Goal: Task Accomplishment & Management: Manage account settings

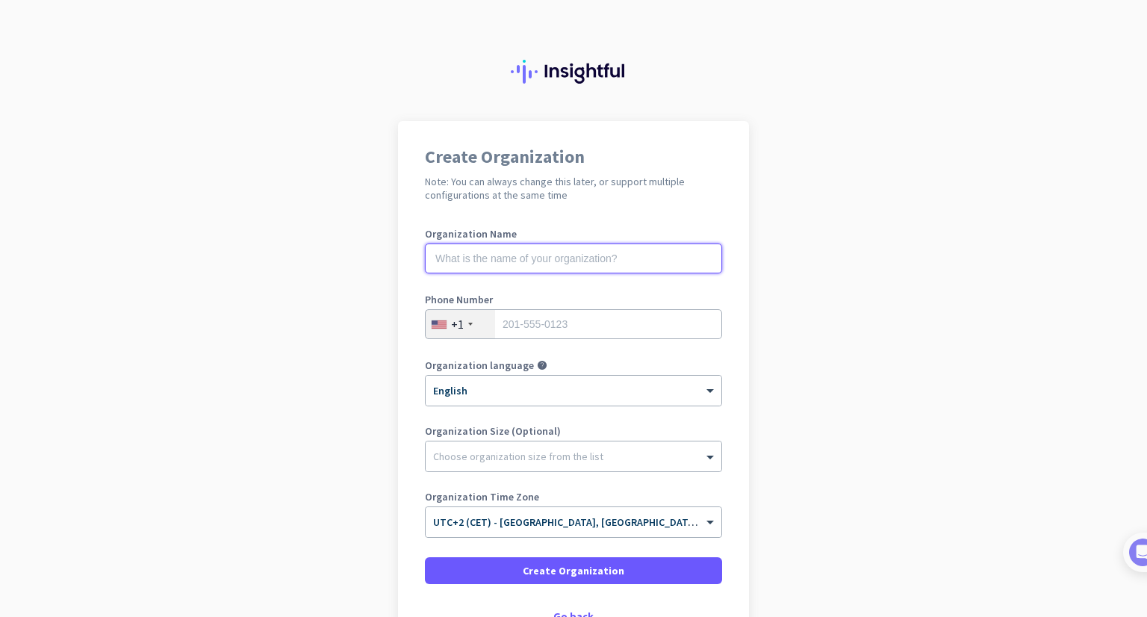
click at [561, 257] on input "text" at bounding box center [573, 258] width 297 height 30
type input "RTI Testing"
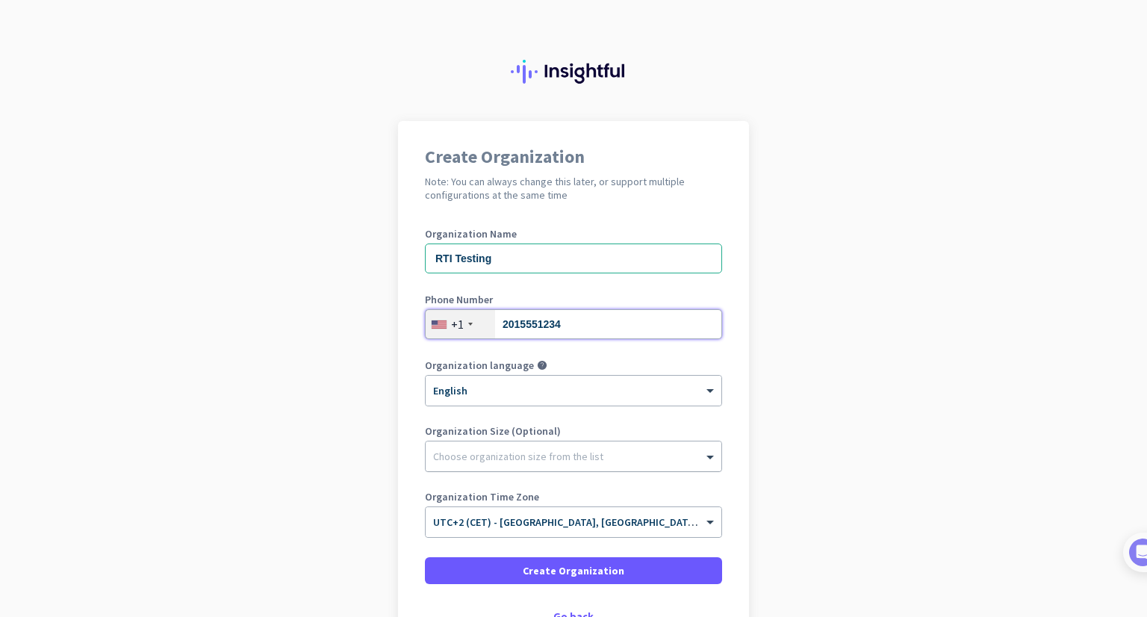
type input "2015551234"
click at [485, 463] on div "Choose organization size from the list" at bounding box center [574, 456] width 296 height 30
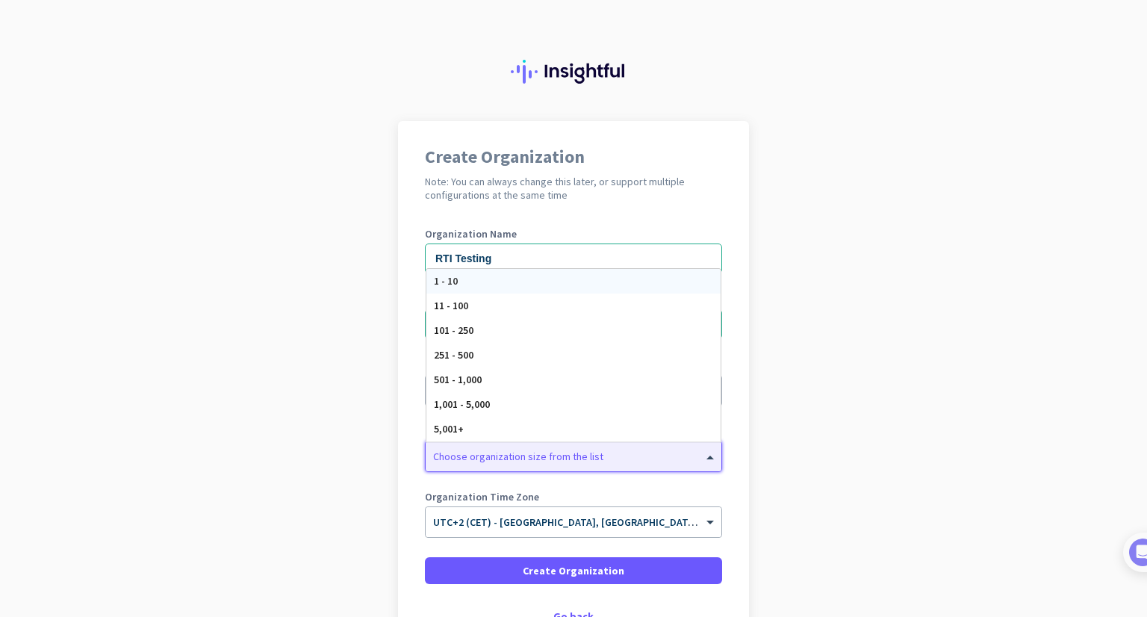
click at [469, 290] on div "1 - 10" at bounding box center [573, 281] width 294 height 25
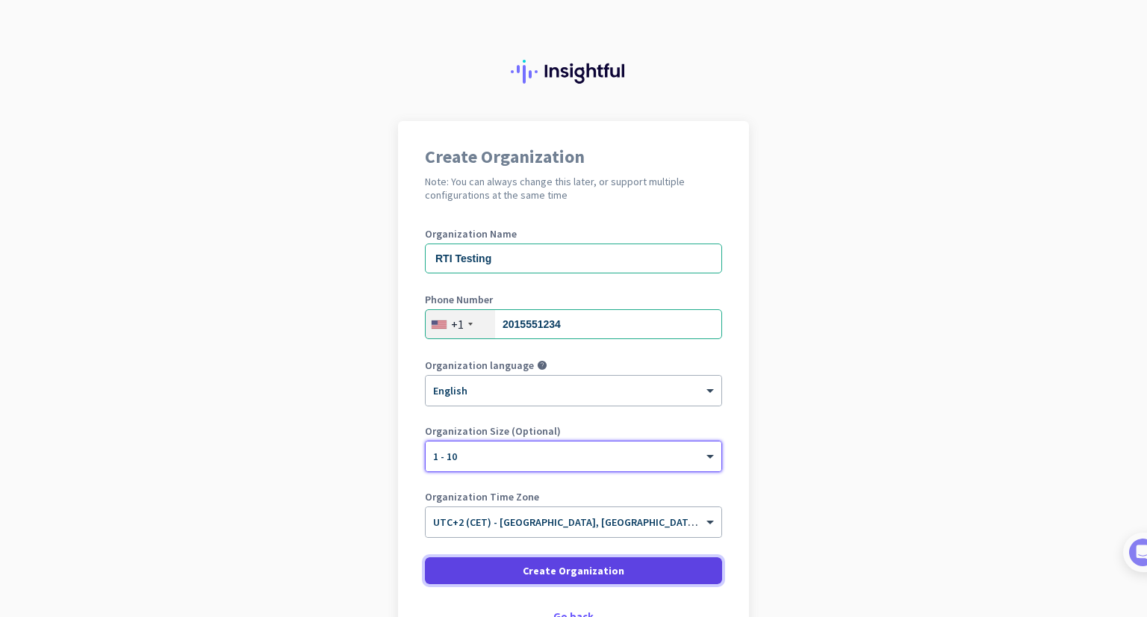
click at [556, 564] on span "Create Organization" at bounding box center [574, 570] width 102 height 15
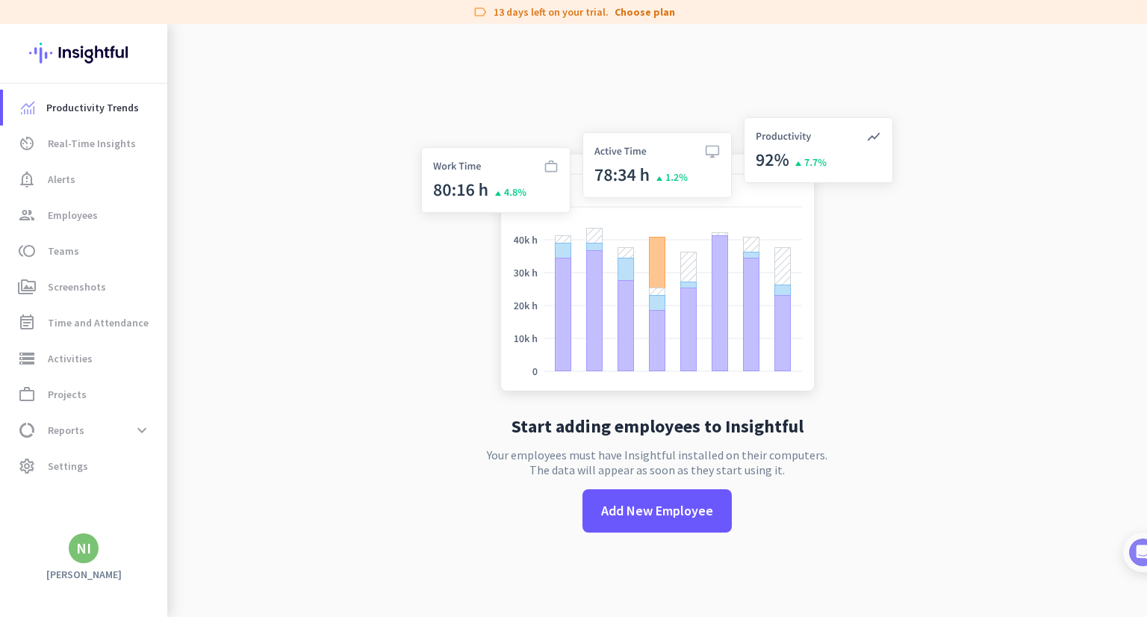
click at [568, 523] on div "Start adding employees to Insightful Your employees must have Insightful instal…" at bounding box center [657, 332] width 494 height 617
click at [617, 524] on span at bounding box center [656, 511] width 149 height 36
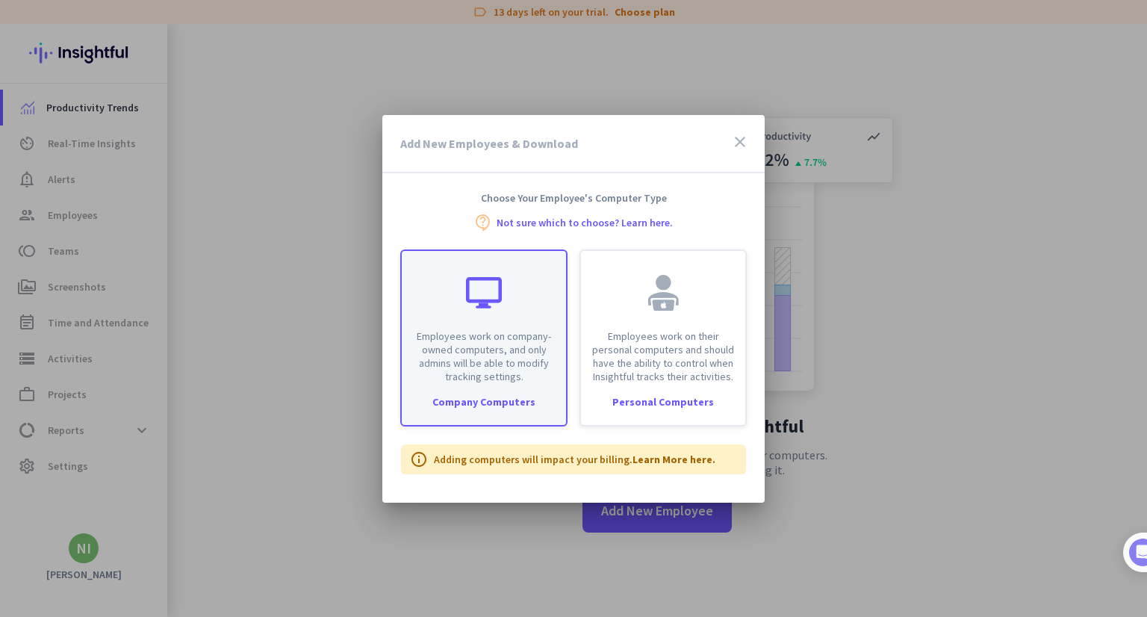
click at [482, 355] on p "Employees work on company-owned computers, and only admins will be able to modi…" at bounding box center [484, 356] width 146 height 54
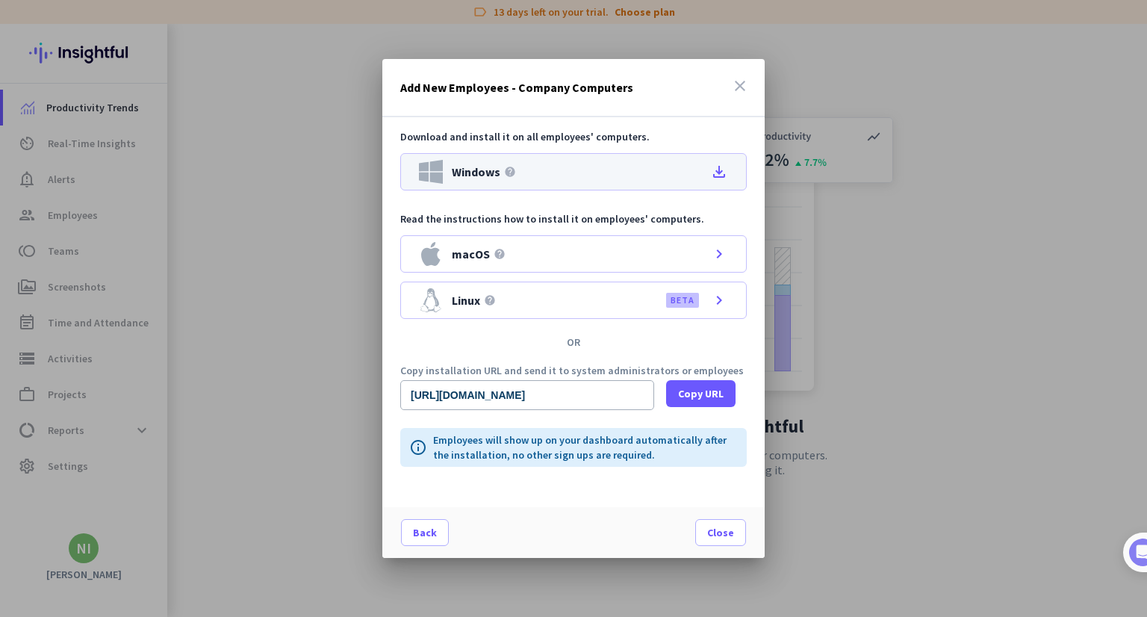
click at [711, 172] on icon "file_download" at bounding box center [719, 172] width 18 height 18
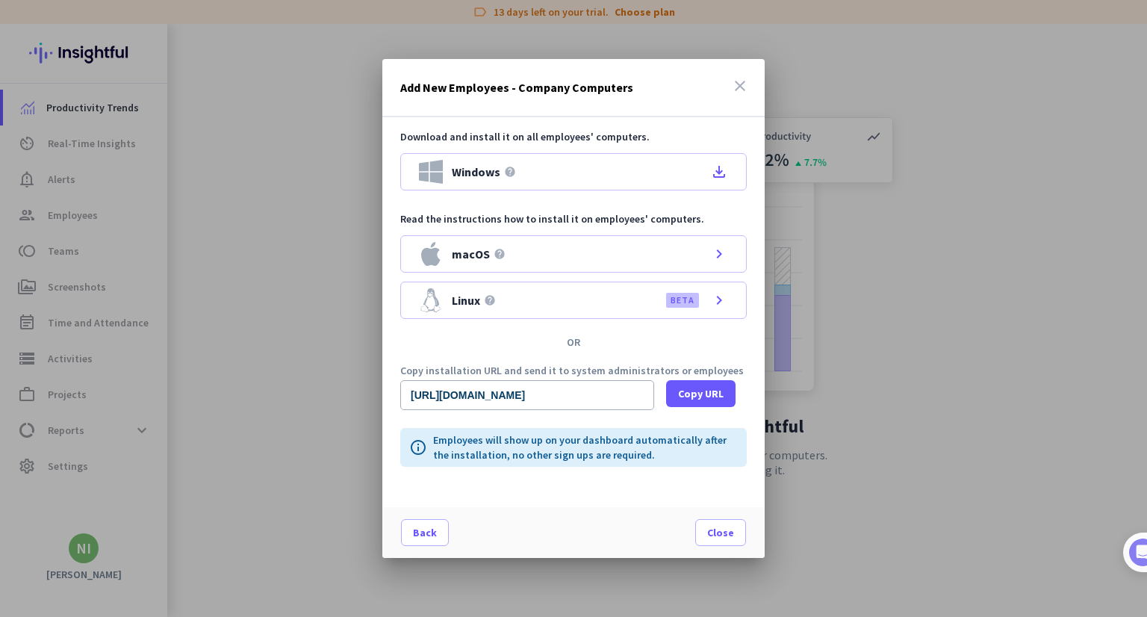
click at [743, 87] on icon "close" at bounding box center [740, 86] width 18 height 18
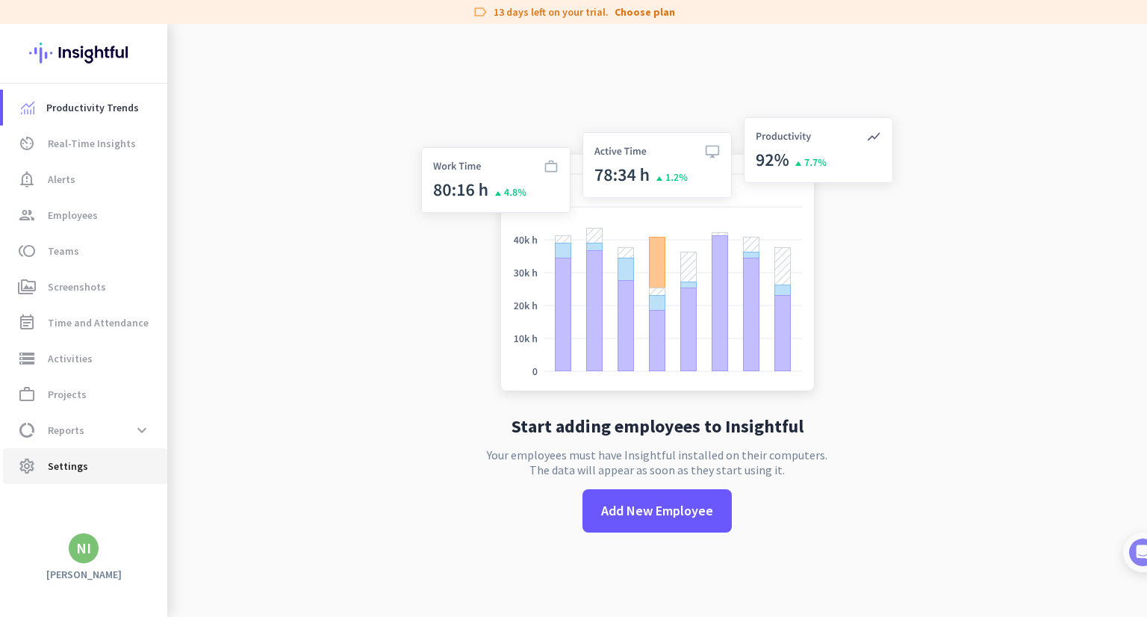
click at [105, 479] on link "settings Settings" at bounding box center [85, 466] width 164 height 36
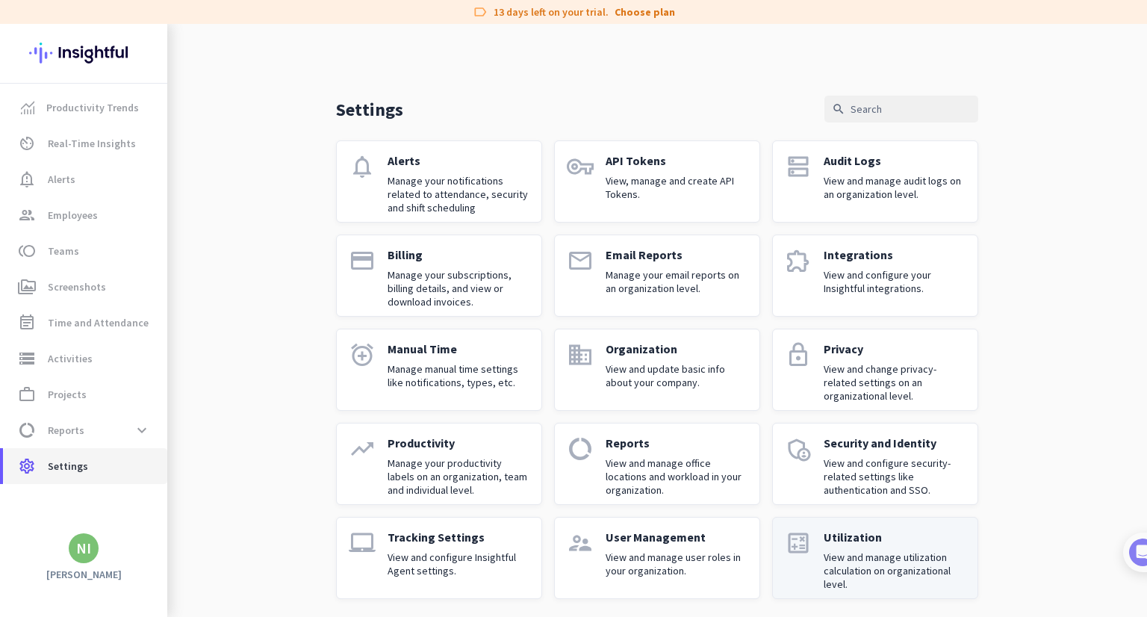
scroll to position [6, 0]
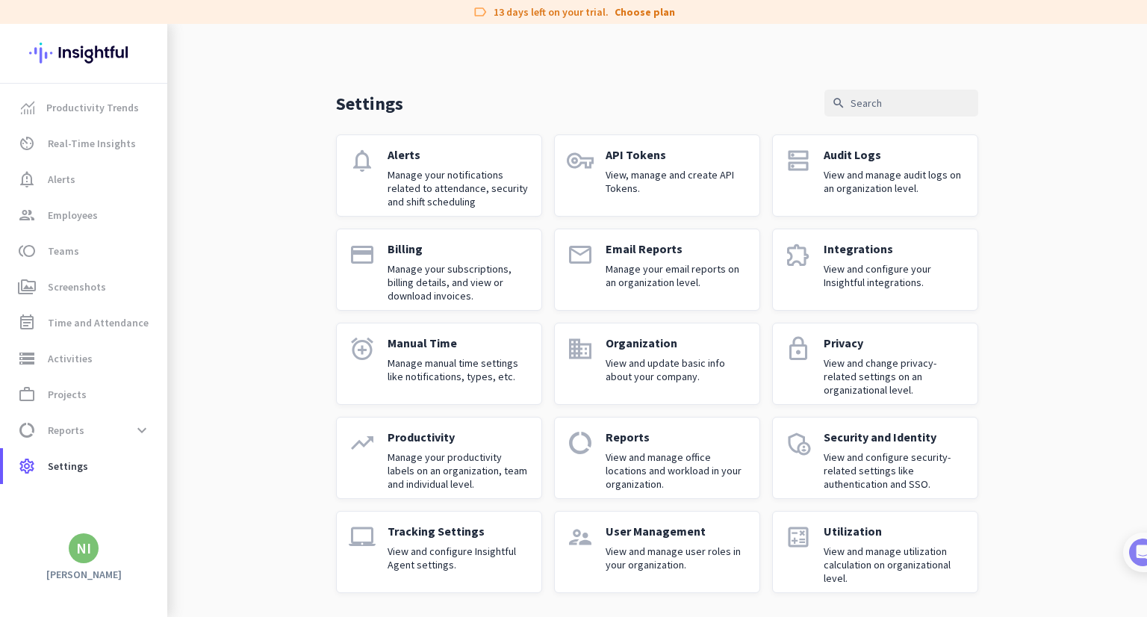
click at [516, 558] on p "View and configure Insightful Agent settings." at bounding box center [459, 557] width 142 height 27
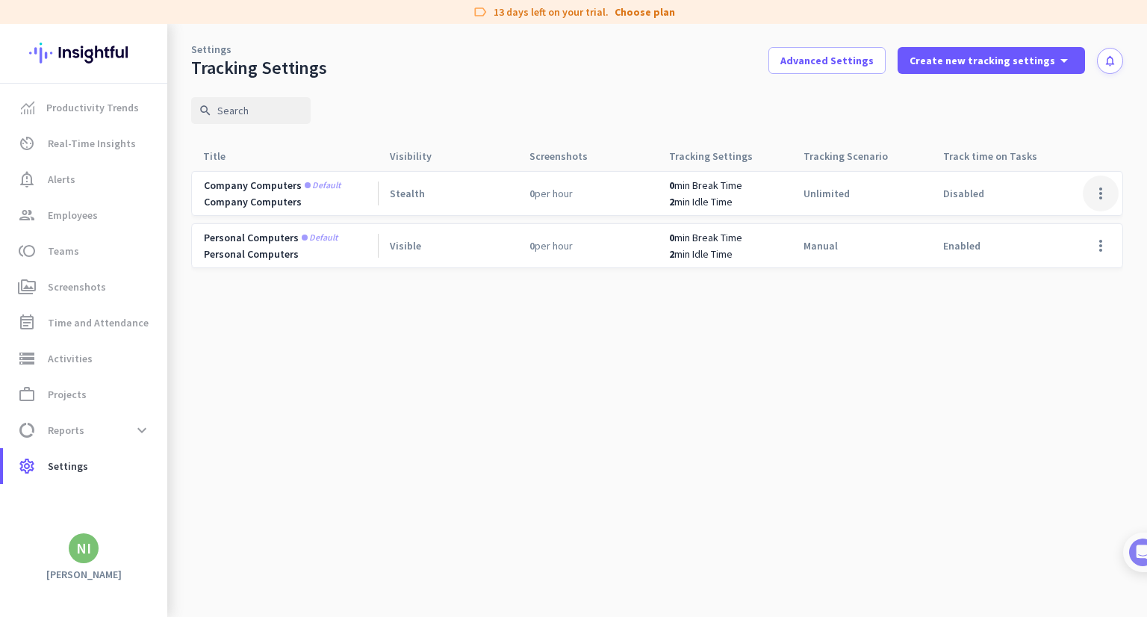
click at [1087, 198] on span at bounding box center [1101, 193] width 36 height 36
click at [1084, 218] on span "Edit" at bounding box center [1071, 224] width 72 height 15
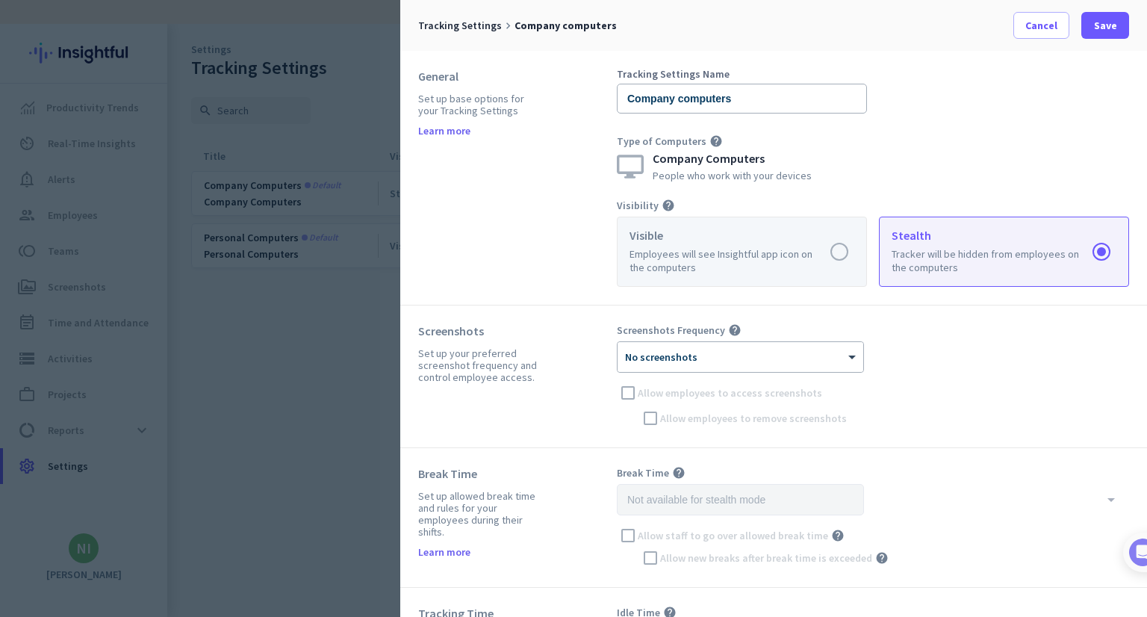
click at [715, 258] on label at bounding box center [742, 251] width 249 height 69
click at [0, 0] on input "radio" at bounding box center [0, 0] width 0 height 0
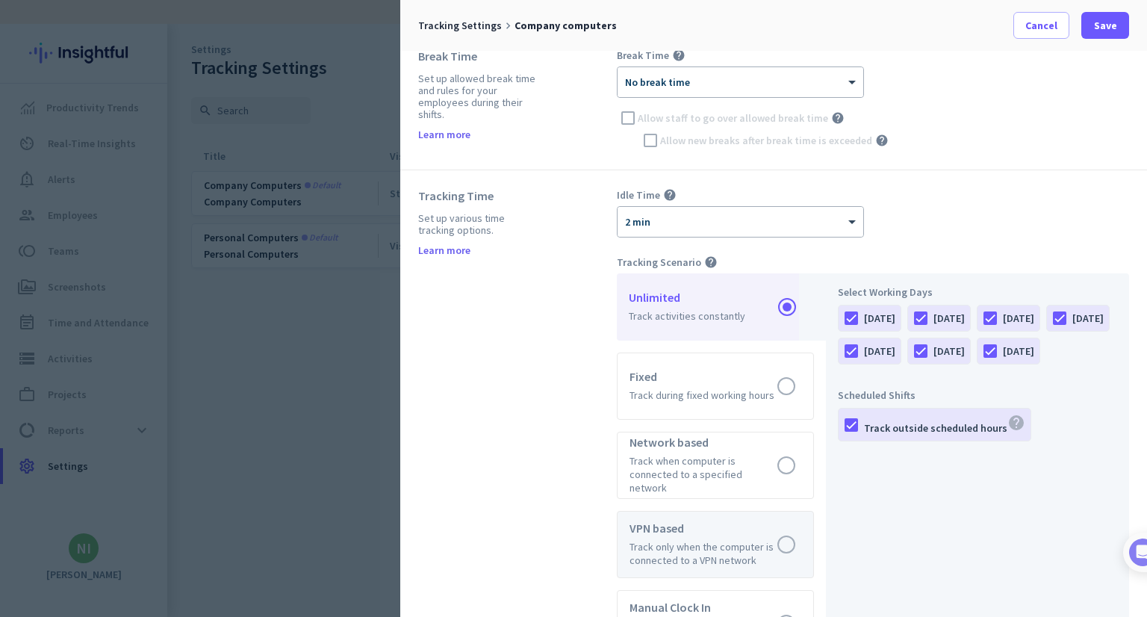
scroll to position [523, 0]
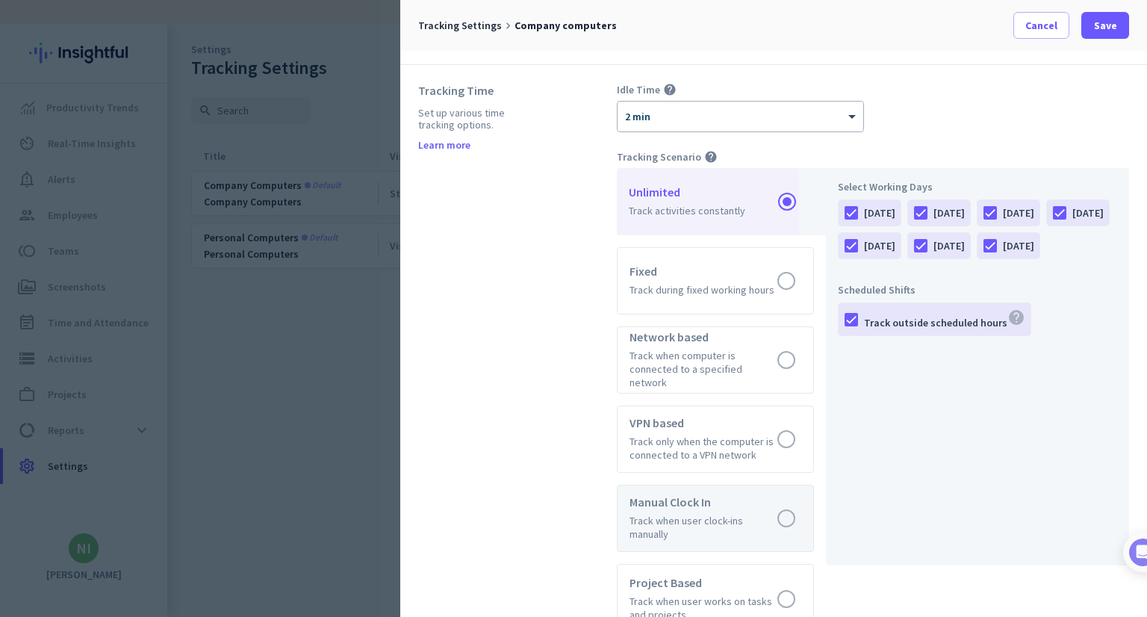
click at [708, 491] on label at bounding box center [716, 518] width 196 height 66
click at [0, 0] on input "radio" at bounding box center [0, 0] width 0 height 0
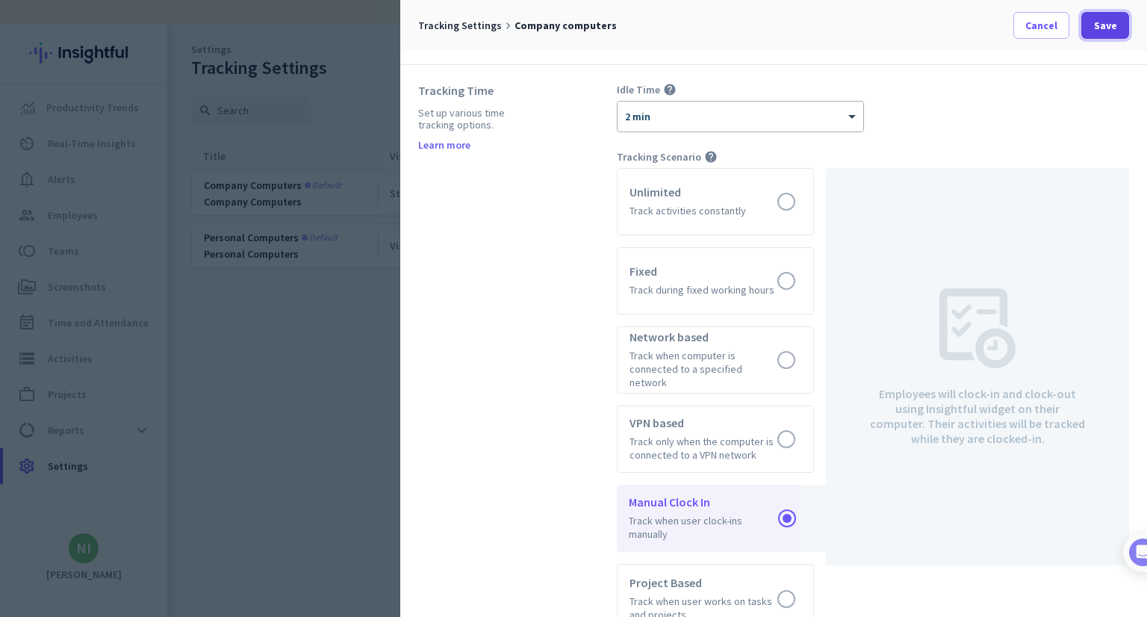
click at [1101, 35] on span at bounding box center [1105, 25] width 48 height 36
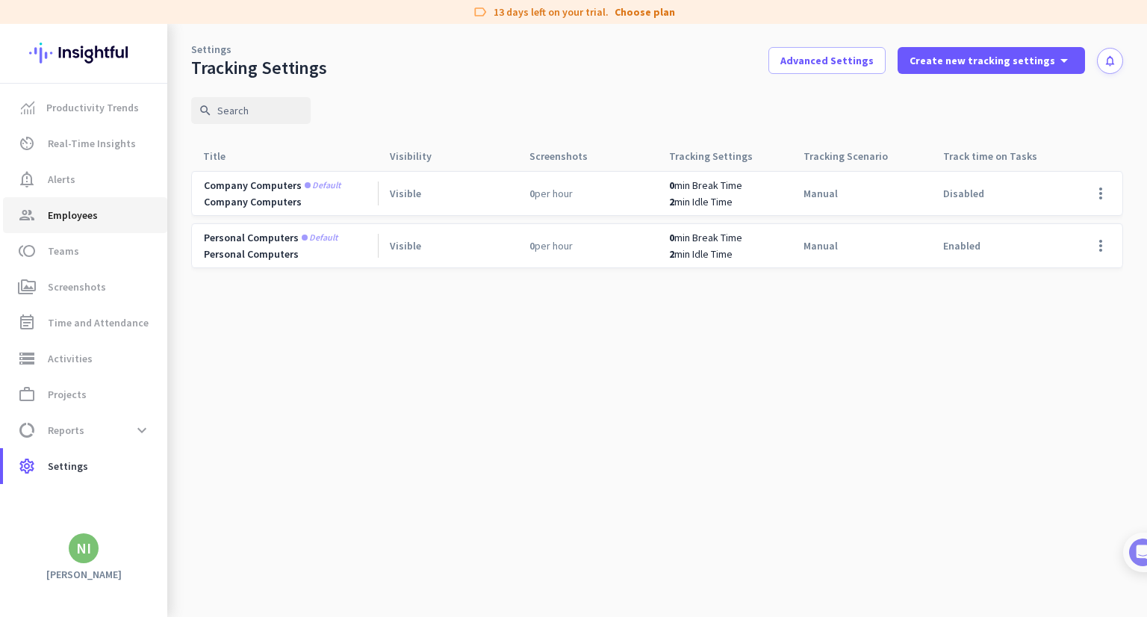
click at [110, 222] on span "group Employees" at bounding box center [85, 215] width 140 height 18
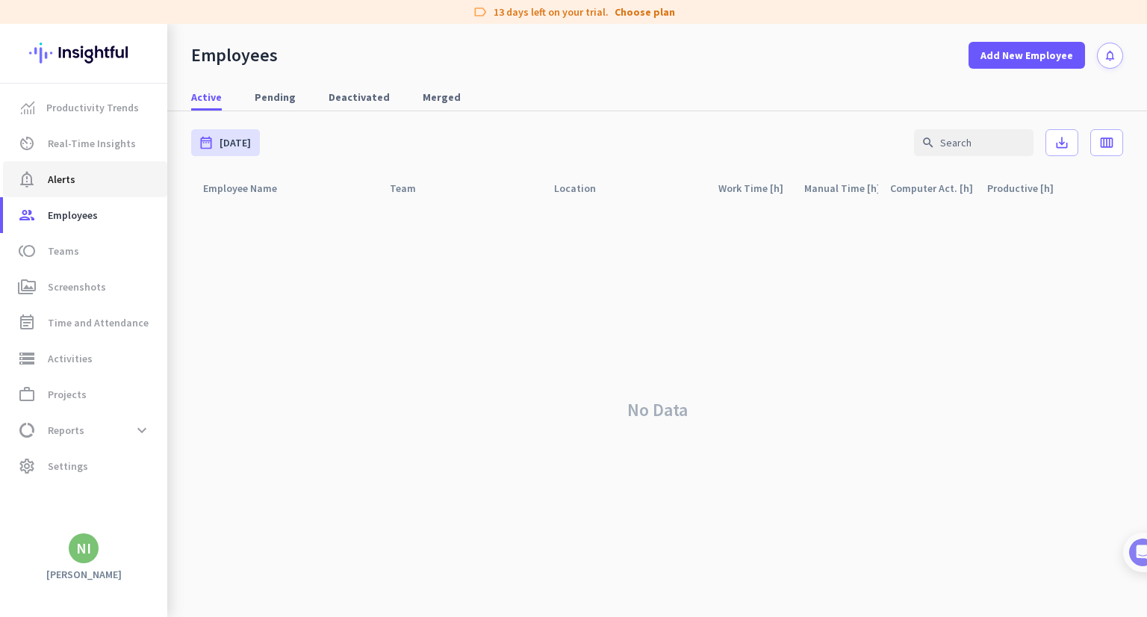
drag, startPoint x: 66, startPoint y: 175, endPoint x: 71, endPoint y: 162, distance: 13.7
click at [66, 175] on span "Alerts" at bounding box center [62, 179] width 28 height 18
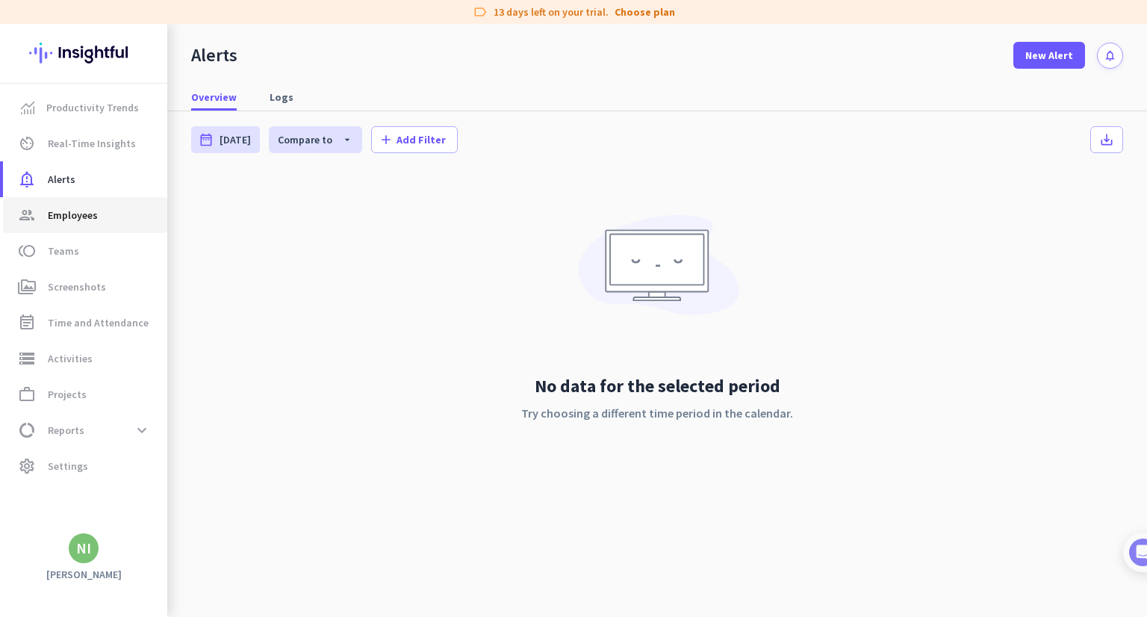
click at [75, 215] on span "Employees" at bounding box center [73, 215] width 50 height 18
